Goal: Task Accomplishment & Management: Manage account settings

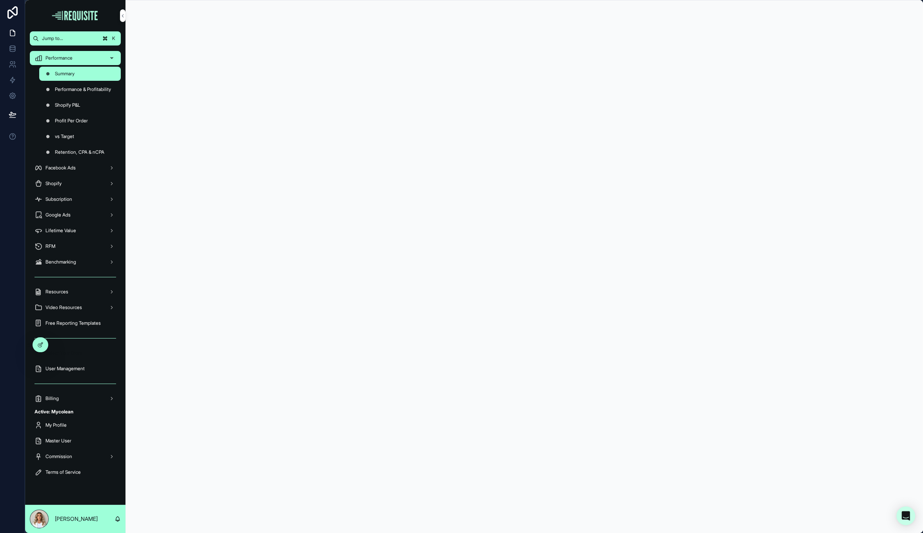
click at [75, 354] on span "Select Your Store" at bounding box center [63, 353] width 37 height 6
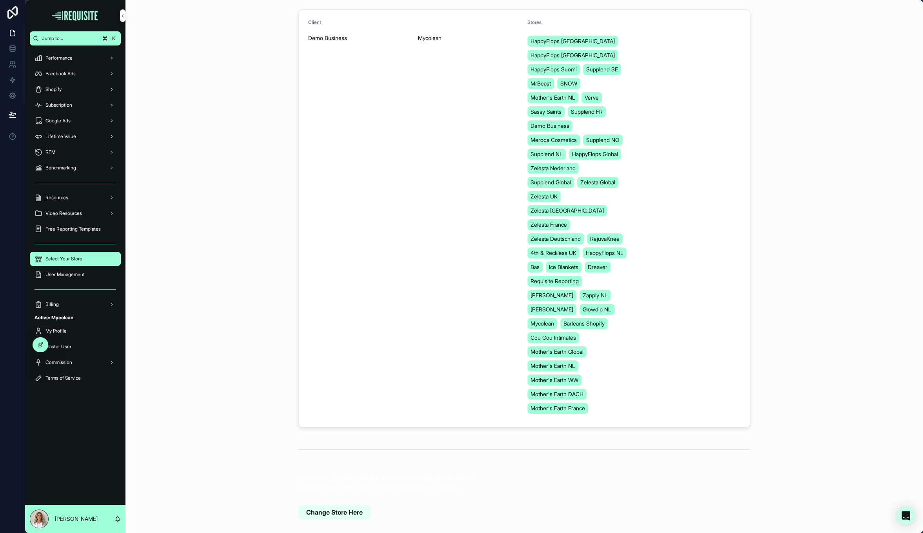
click at [324, 508] on span "Change Store Here" at bounding box center [334, 512] width 56 height 9
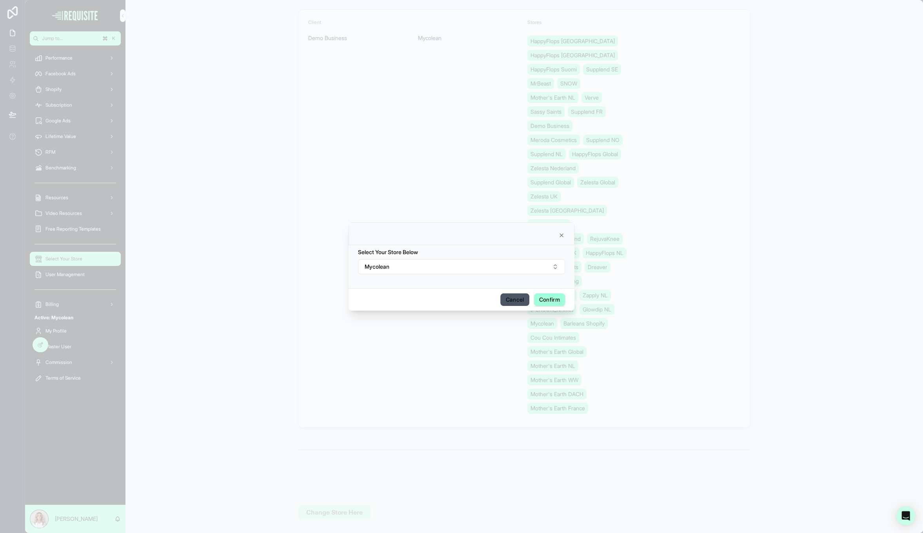
click at [447, 270] on button "Mycolean" at bounding box center [461, 266] width 207 height 15
click at [469, 310] on div "Mother's Earth Global" at bounding box center [461, 311] width 109 height 13
click at [552, 299] on button "Confirm" at bounding box center [549, 299] width 31 height 13
